Goal: Check status: Check status

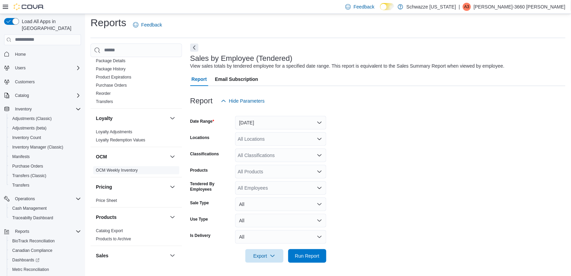
scroll to position [292, 0]
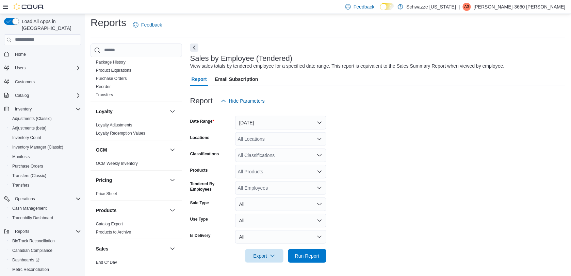
drag, startPoint x: 106, startPoint y: 261, endPoint x: 115, endPoint y: 259, distance: 9.2
click at [106, 261] on link "End Of Day" at bounding box center [106, 262] width 21 height 5
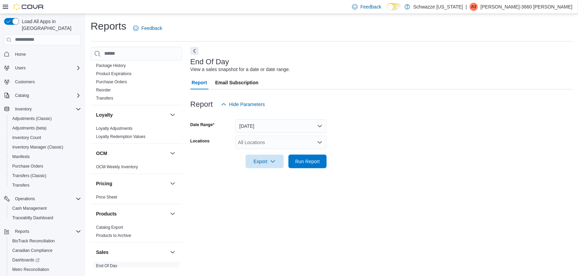
click at [319, 140] on icon "Open list of options" at bounding box center [319, 142] width 5 height 5
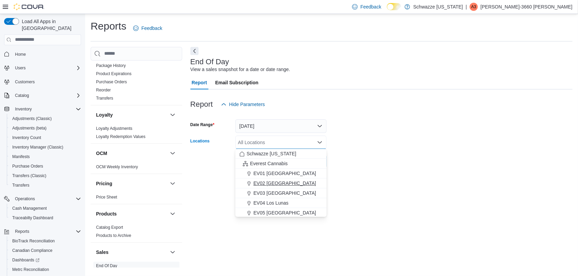
click at [288, 184] on span "EV02 [GEOGRAPHIC_DATA]" at bounding box center [284, 183] width 63 height 7
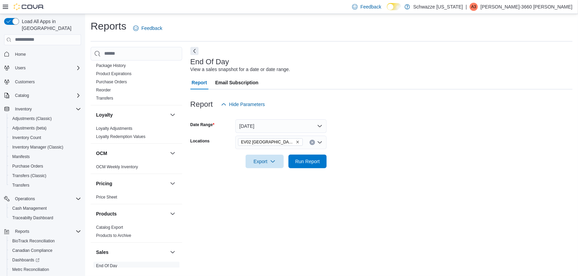
click at [364, 73] on div "End Of Day View a sales snapshot for a date or date range. Report Email Subscri…" at bounding box center [381, 157] width 382 height 221
click at [307, 161] on span "Run Report" at bounding box center [307, 161] width 25 height 7
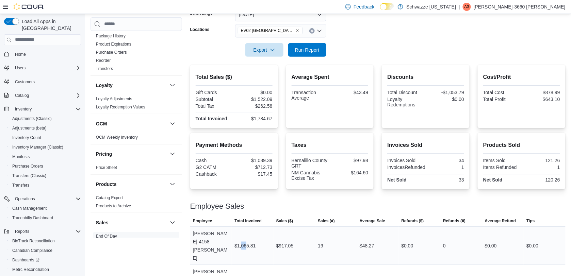
drag, startPoint x: 242, startPoint y: 237, endPoint x: 249, endPoint y: 238, distance: 6.8
click at [249, 242] on div "$1,065.81" at bounding box center [245, 246] width 21 height 8
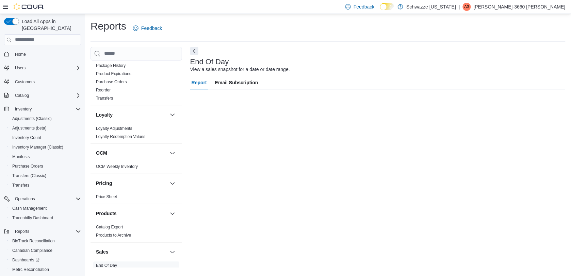
scroll to position [0, 0]
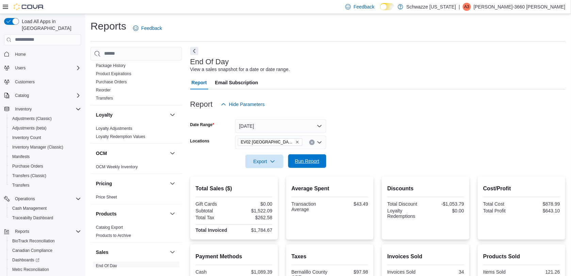
click at [312, 159] on span "Run Report" at bounding box center [307, 161] width 25 height 7
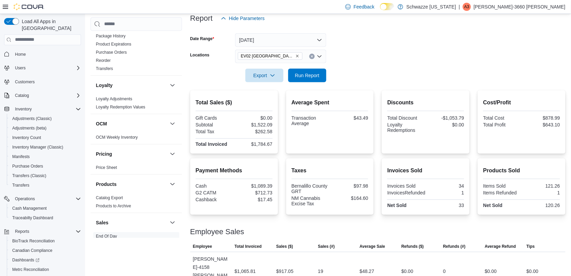
scroll to position [112, 0]
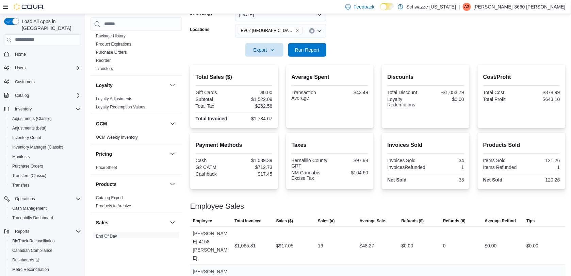
drag, startPoint x: 252, startPoint y: 258, endPoint x: 233, endPoint y: 255, distance: 19.2
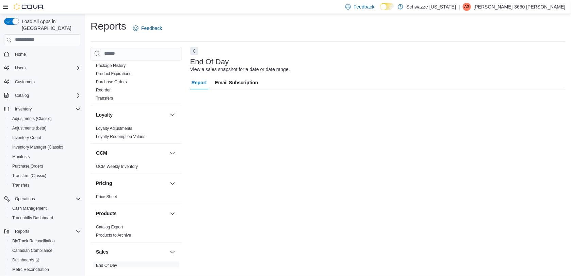
scroll to position [0, 0]
